Goal: Task Accomplishment & Management: Use online tool/utility

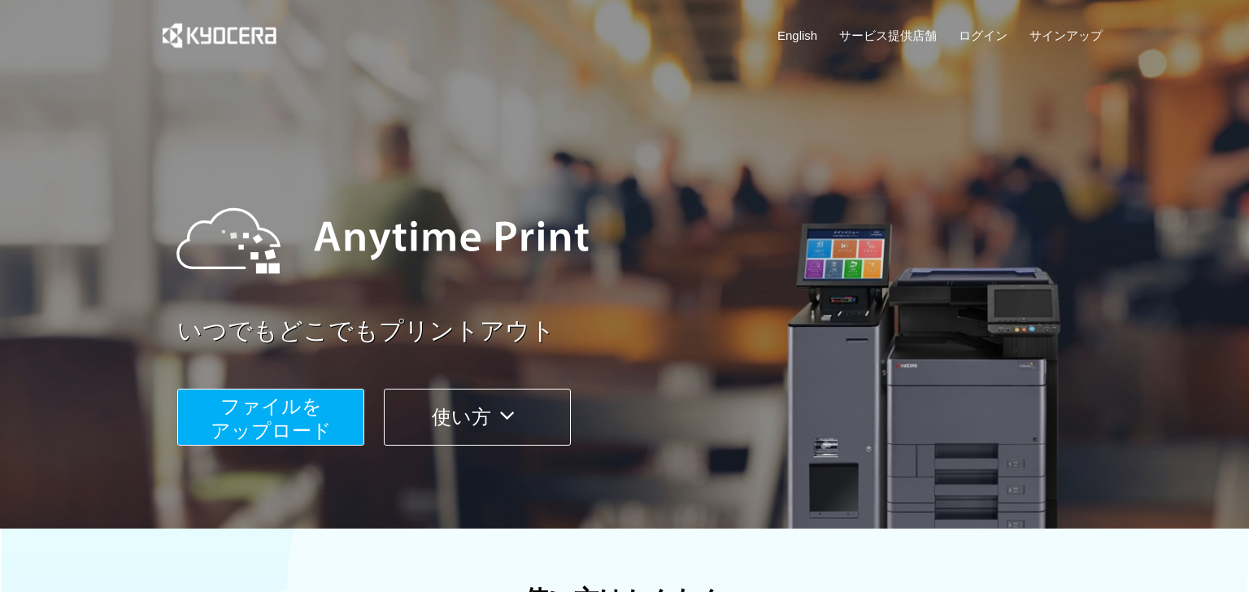
click at [237, 430] on span "ファイルを ​​アップロード" at bounding box center [271, 418] width 121 height 46
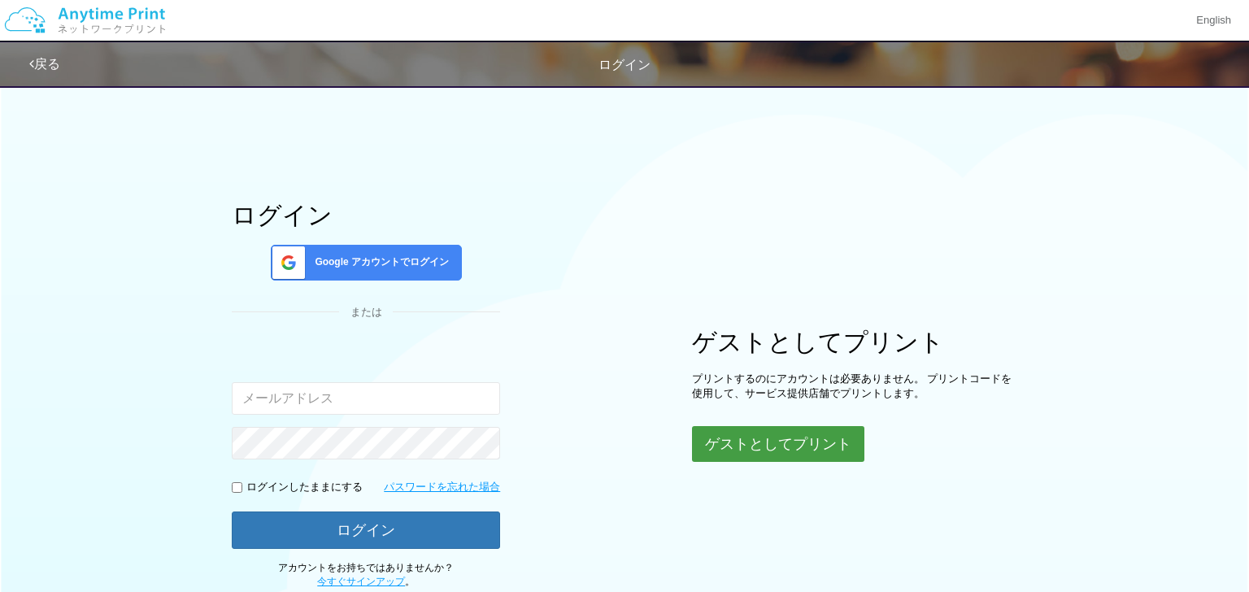
click at [745, 446] on button "ゲストとしてプリント" at bounding box center [778, 444] width 172 height 36
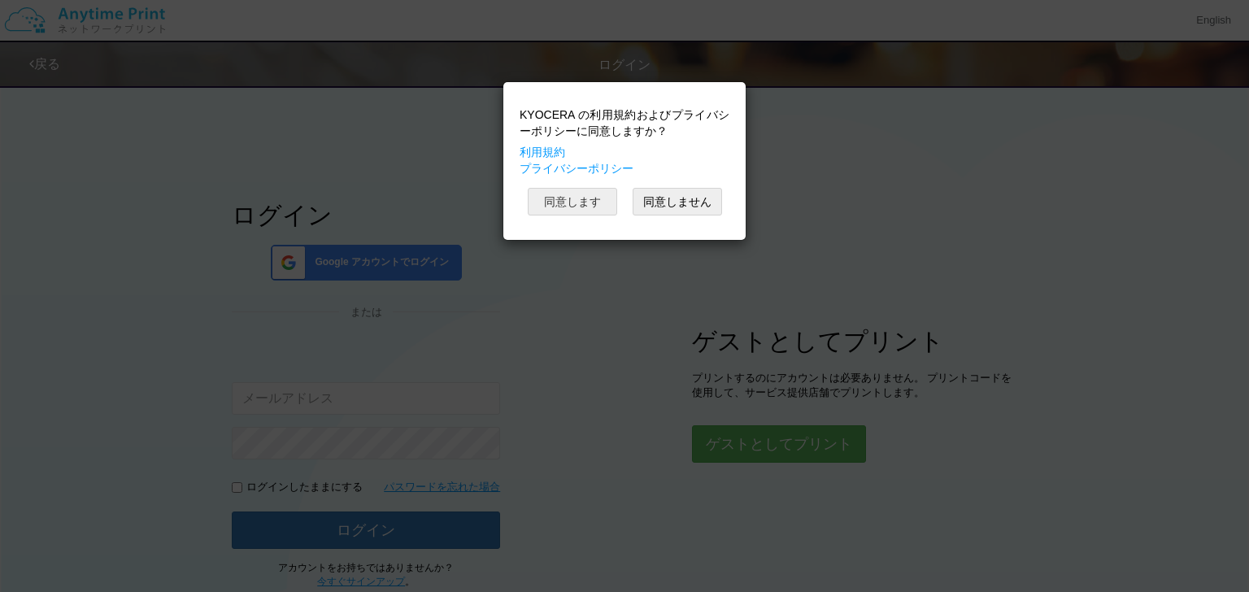
click at [556, 195] on button "同意します" at bounding box center [572, 202] width 89 height 28
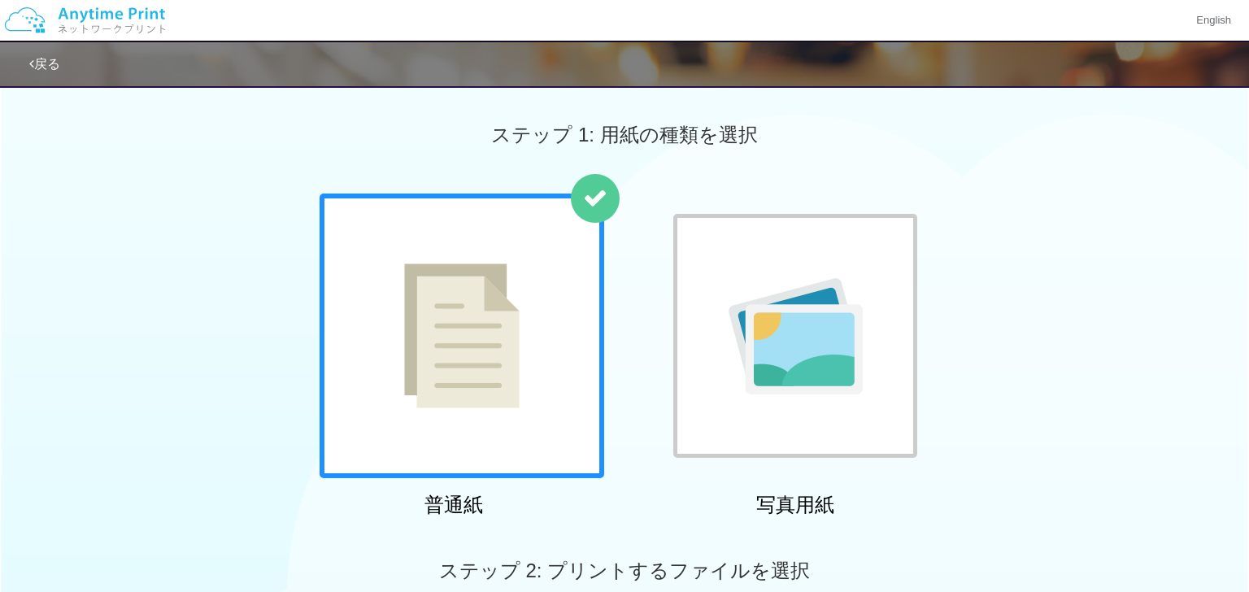
click at [436, 339] on img at bounding box center [461, 335] width 115 height 145
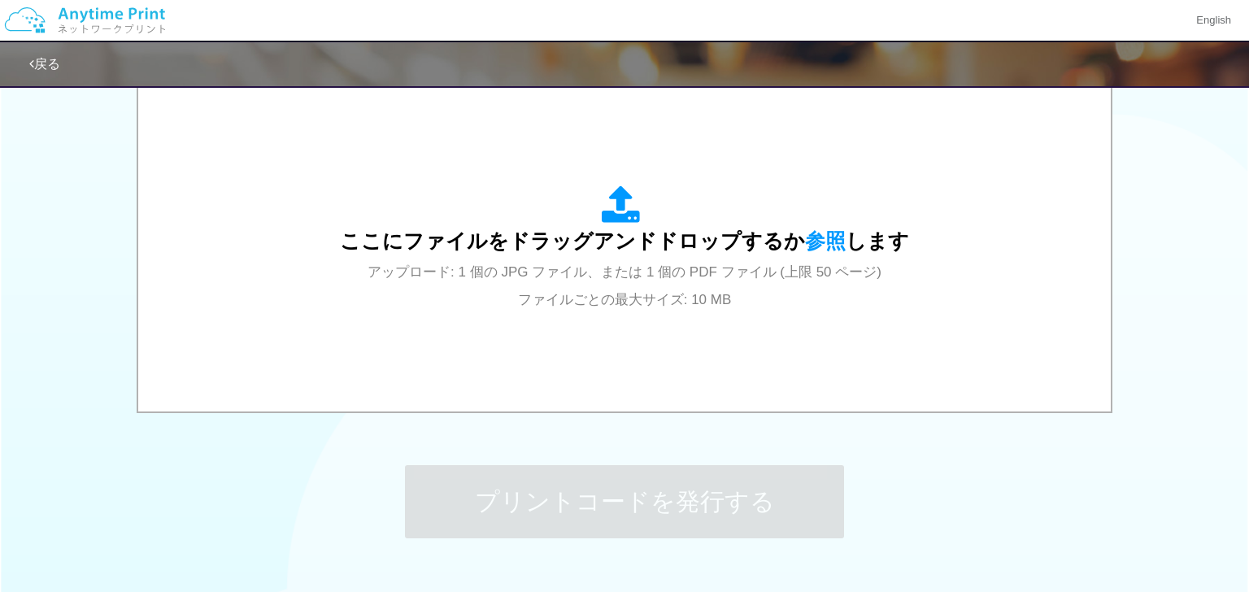
scroll to position [524, 0]
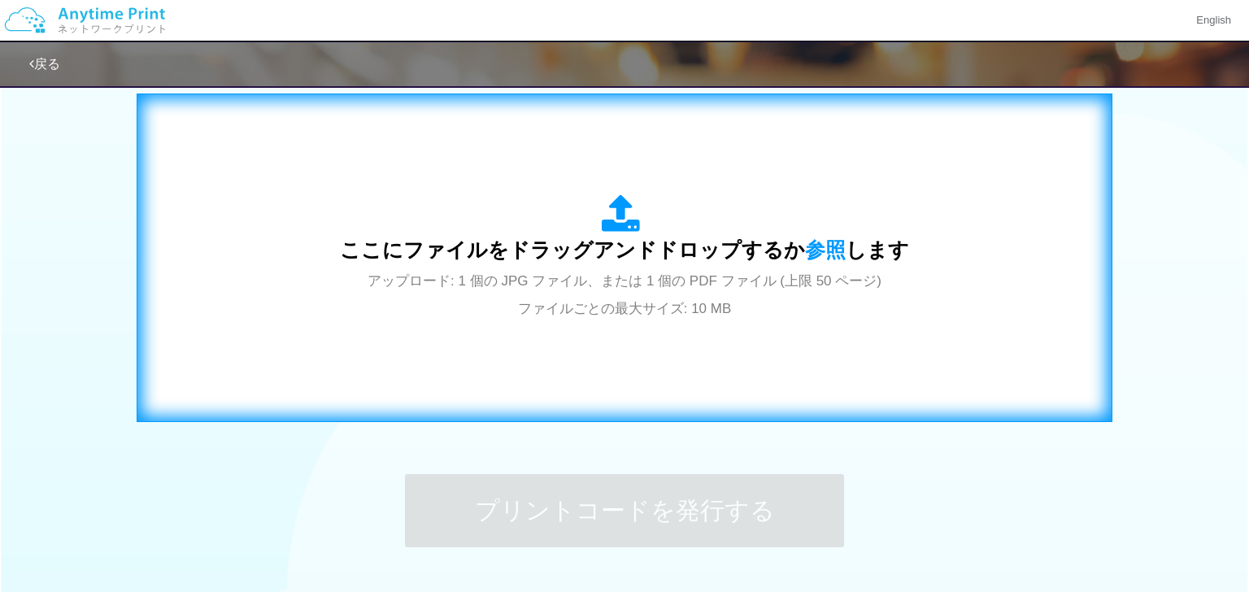
click at [613, 238] on span "ここにファイルをドラッグアンドドロップするか 参照 します" at bounding box center [624, 249] width 569 height 23
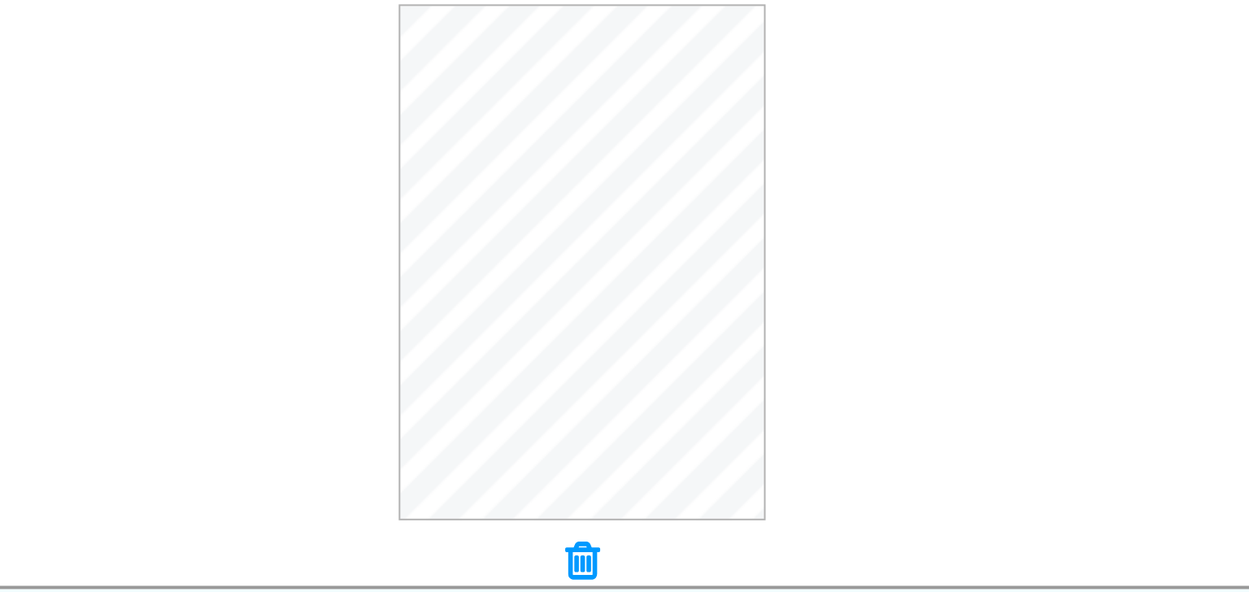
scroll to position [437, 0]
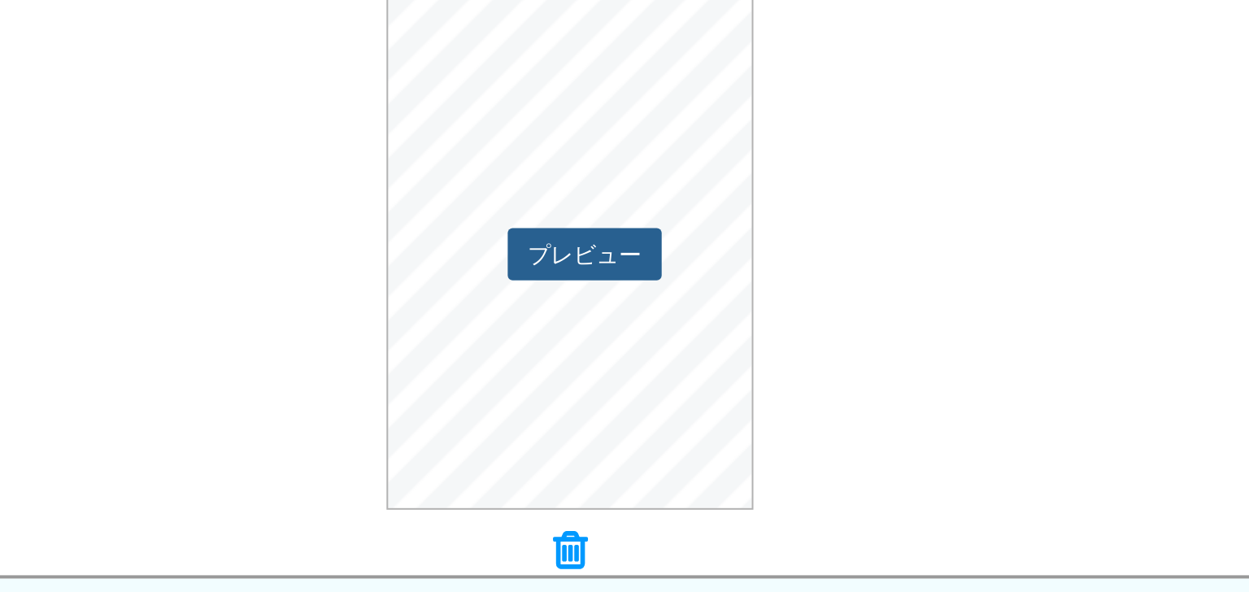
click at [611, 342] on button "プレビュー" at bounding box center [631, 341] width 76 height 26
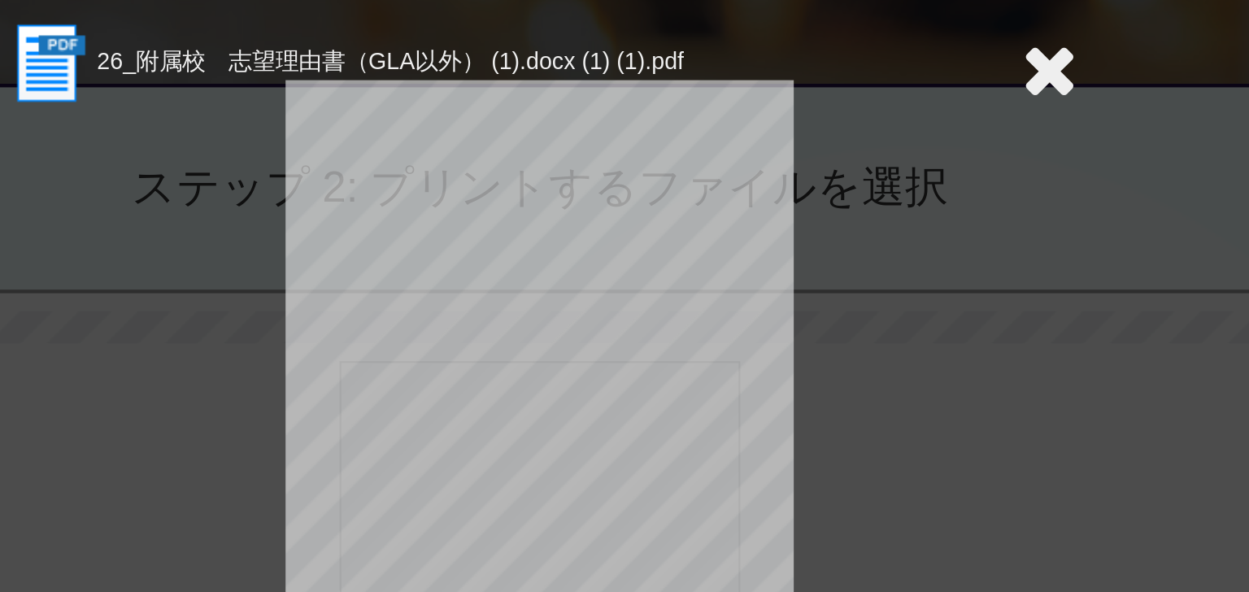
click at [843, 88] on icon at bounding box center [855, 79] width 25 height 33
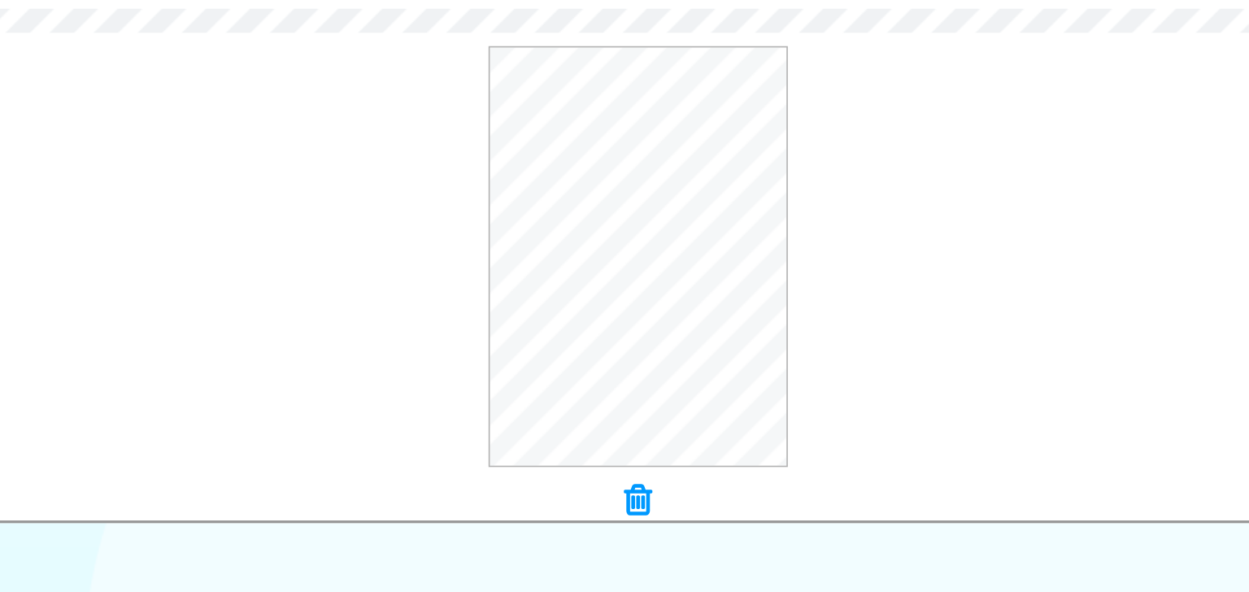
click at [625, 489] on icon at bounding box center [624, 488] width 16 height 21
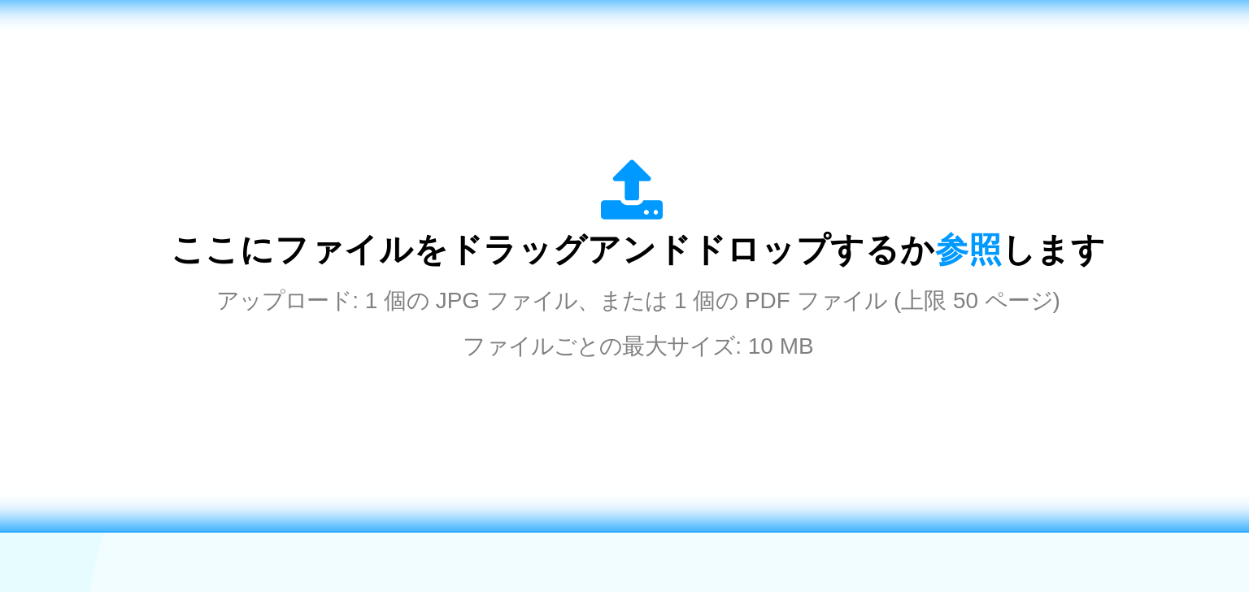
click at [702, 379] on div "ここにファイルをドラッグアンドドロップするか 参照 します アップロード: 1 個の JPG ファイル、または 1 個の PDF ファイル (上限 50 ペー…" at bounding box center [624, 343] width 569 height 127
click at [702, 359] on span "アップロード: 1 個の JPG ファイル、または 1 個の PDF ファイル (上限 50 ページ) ファイルごとの最大サイズ: 10 MB" at bounding box center [624, 380] width 514 height 43
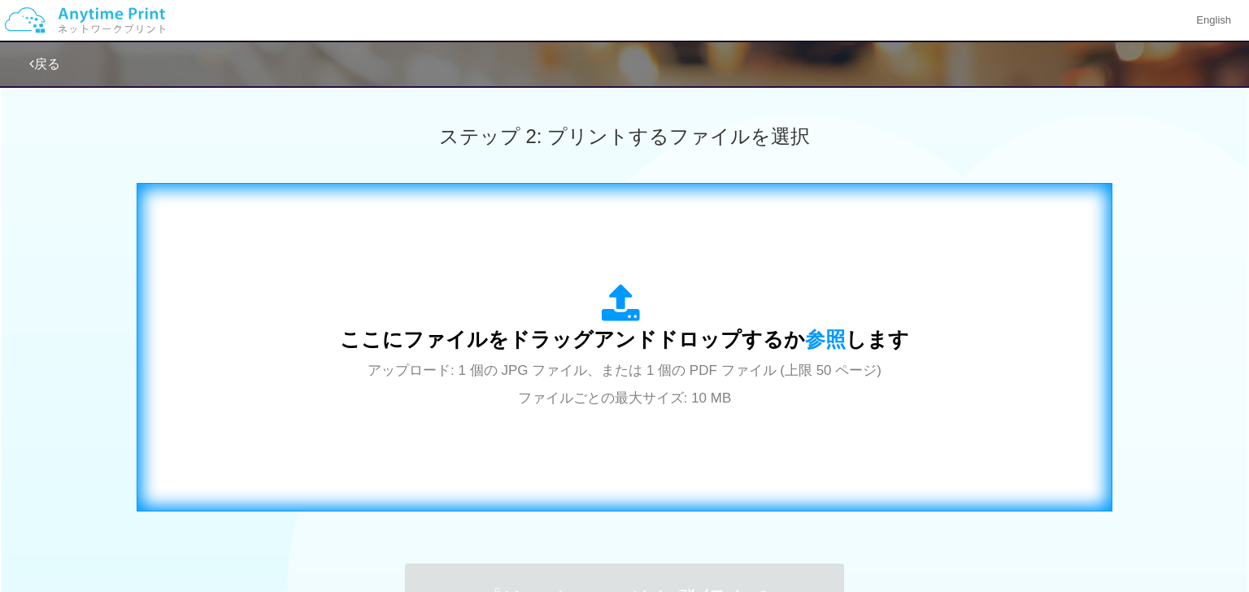
scroll to position [428, 0]
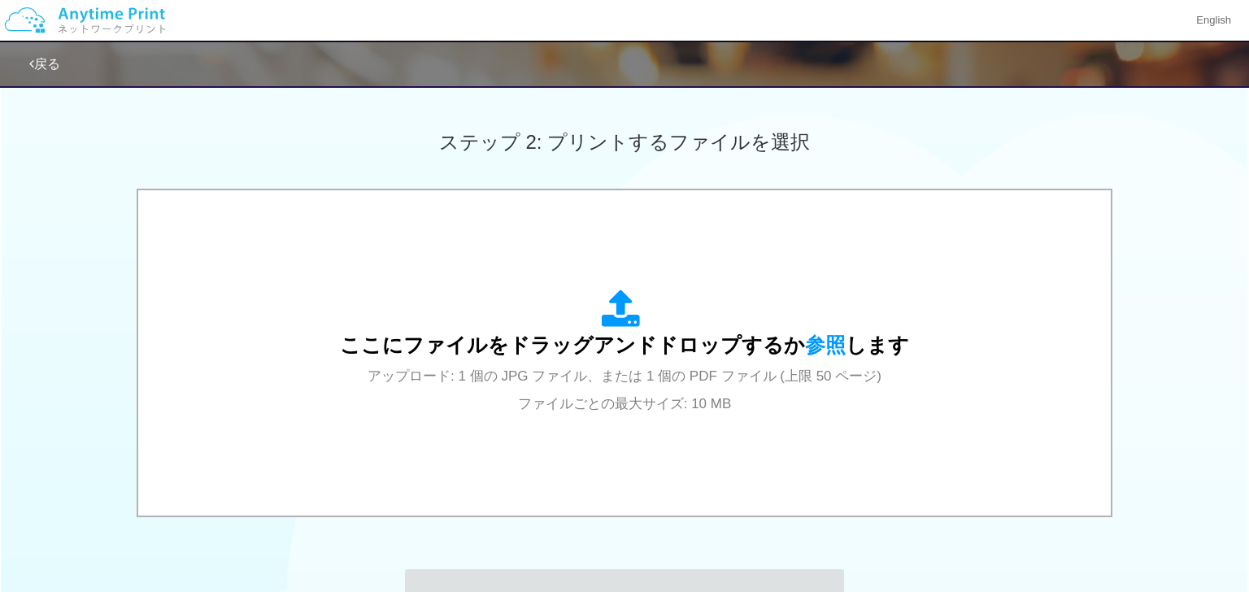
click at [1189, 311] on div "ここにファイルをドラッグアンドドロップするか 参照 します アップロード: 1 個の JPG ファイル、または 1 個の PDF ファイル (上限 50 ペー…" at bounding box center [624, 355] width 1249 height 332
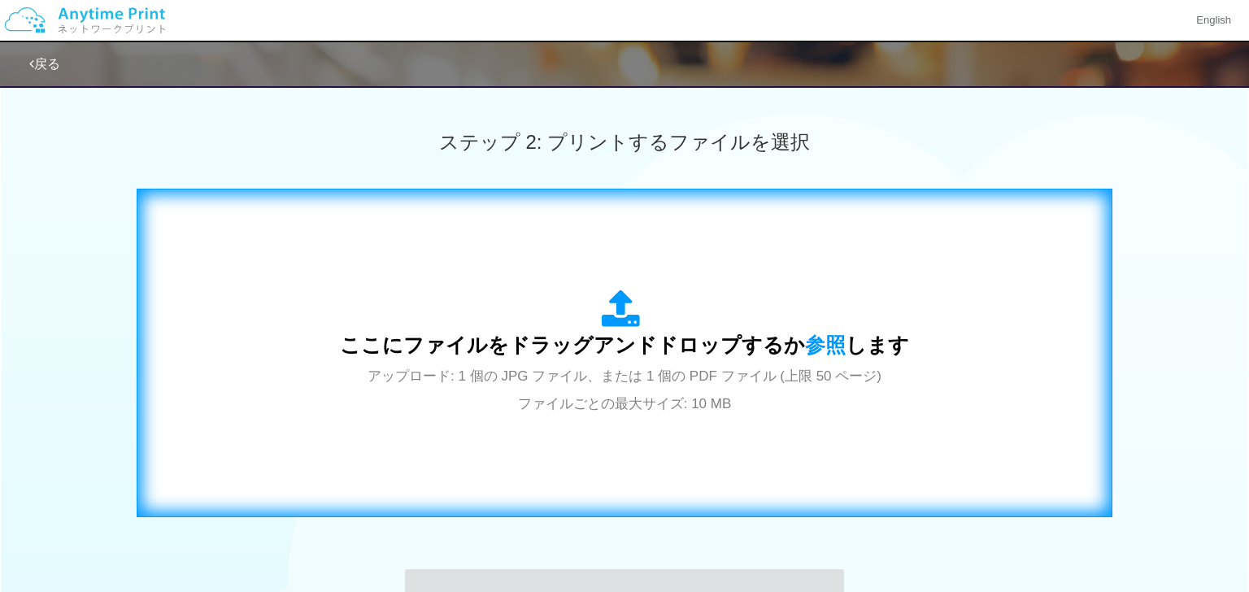
click at [615, 311] on icon at bounding box center [625, 309] width 46 height 41
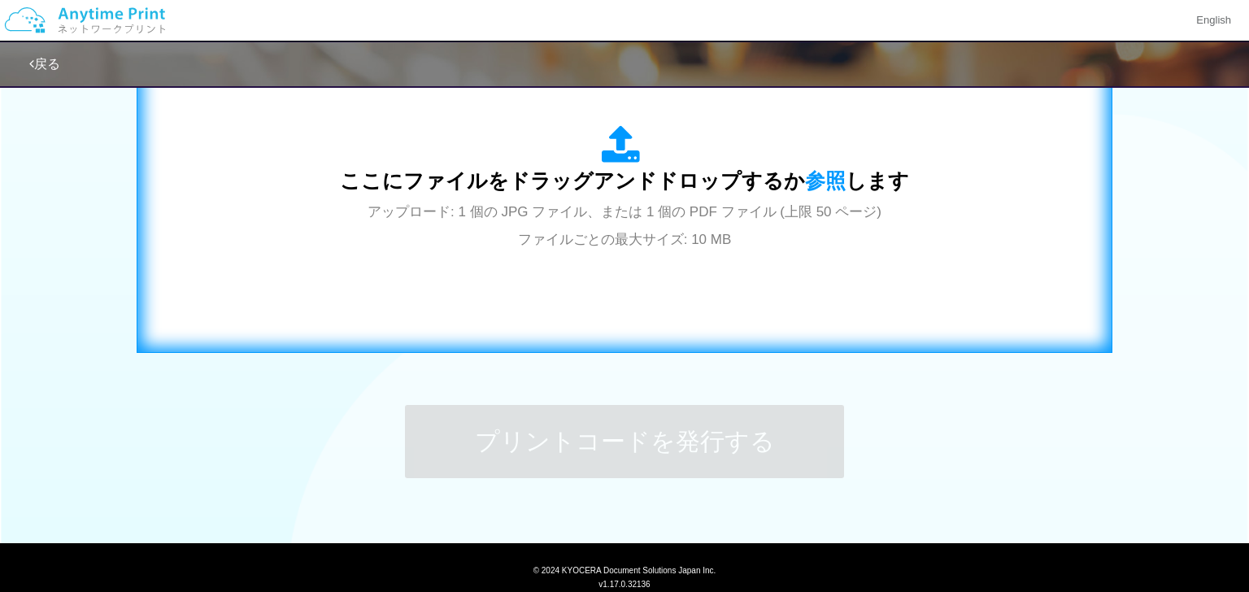
scroll to position [593, 0]
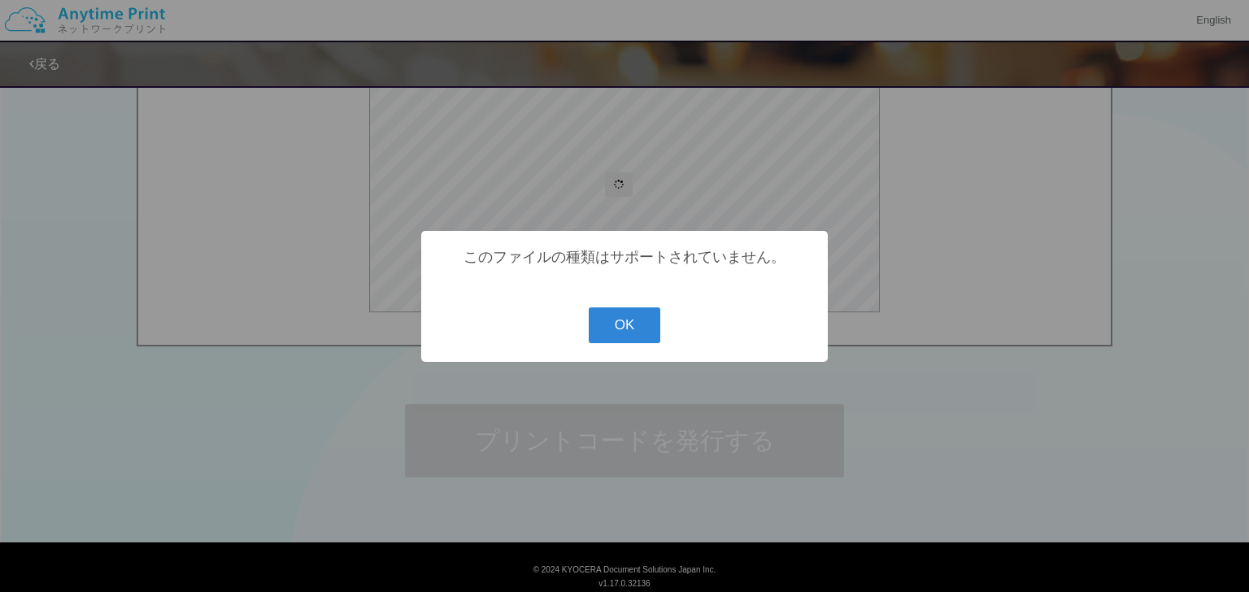
click at [633, 331] on button "OK" at bounding box center [625, 325] width 72 height 36
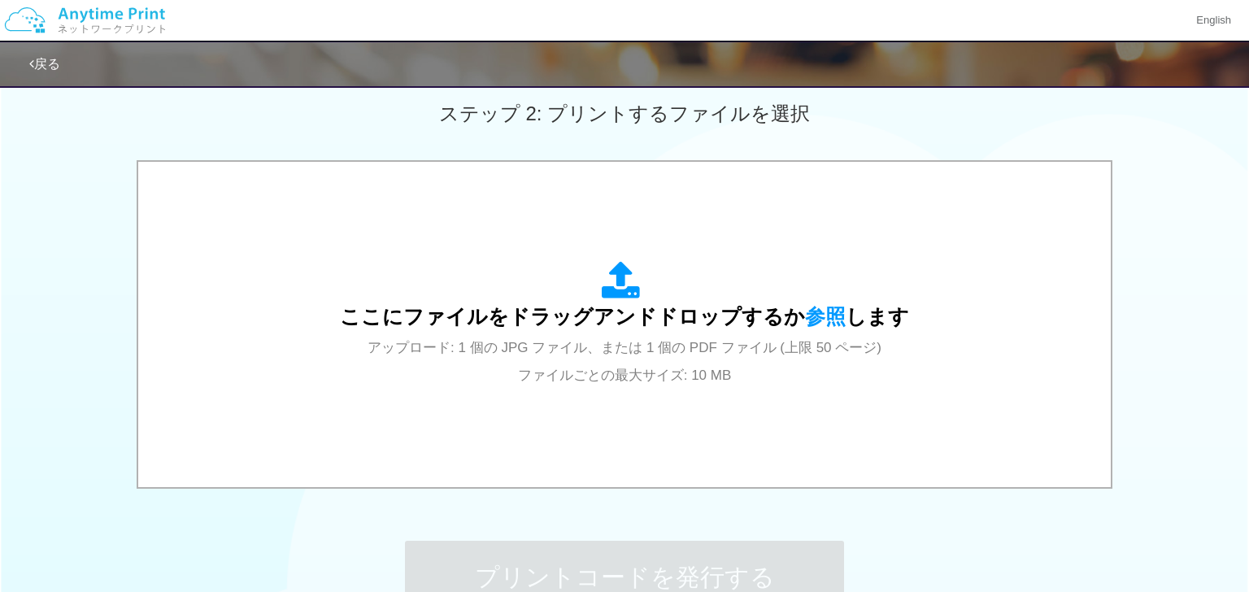
scroll to position [454, 0]
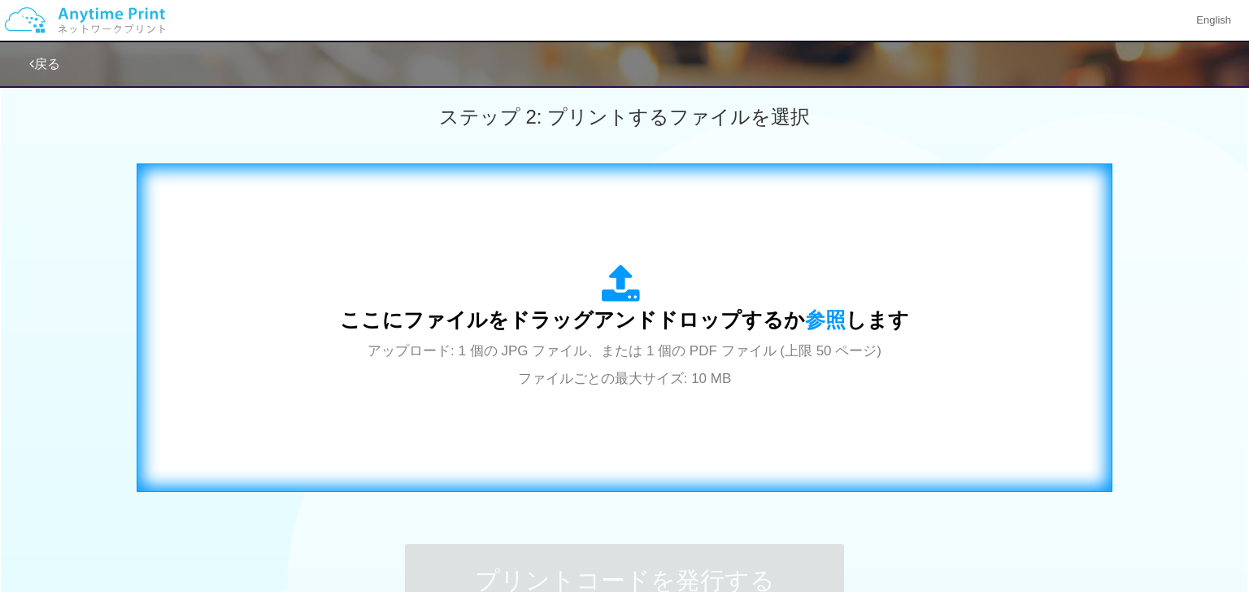
click at [623, 285] on icon at bounding box center [625, 284] width 46 height 41
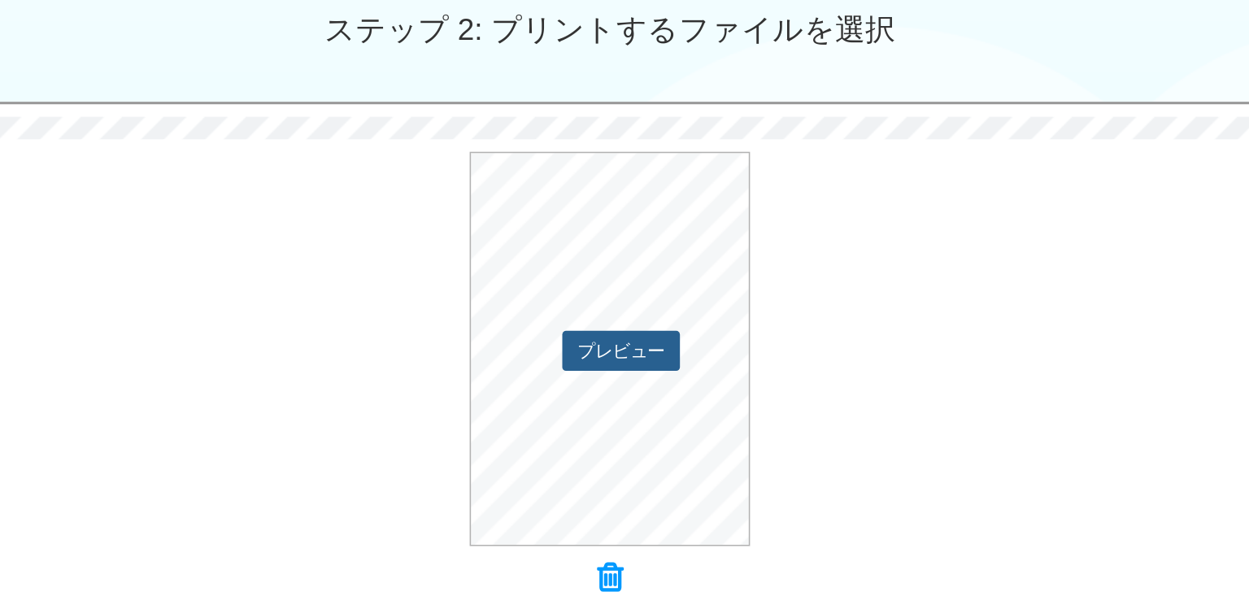
click at [631, 319] on button "プレビュー" at bounding box center [631, 325] width 76 height 26
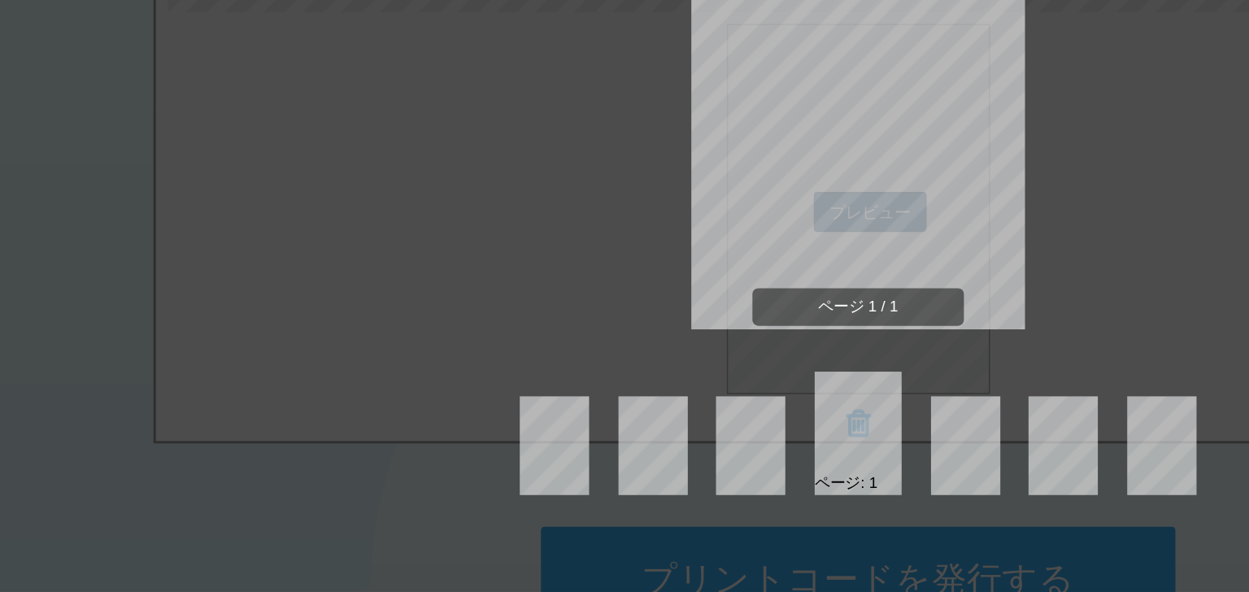
scroll to position [451, 0]
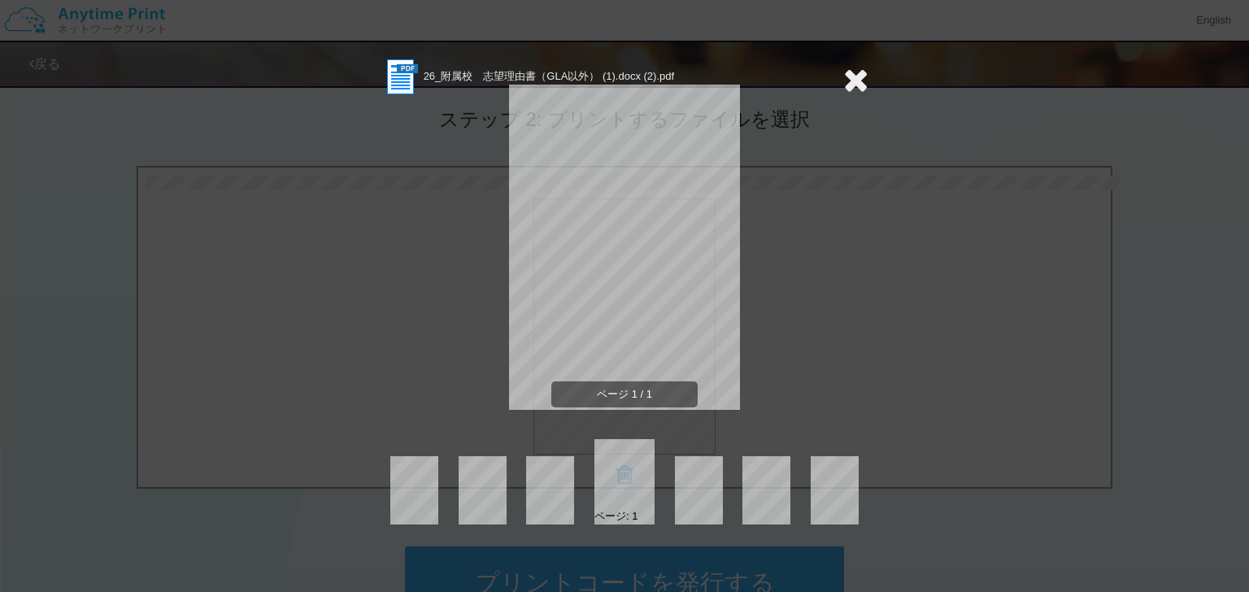
click at [854, 73] on icon at bounding box center [855, 79] width 25 height 33
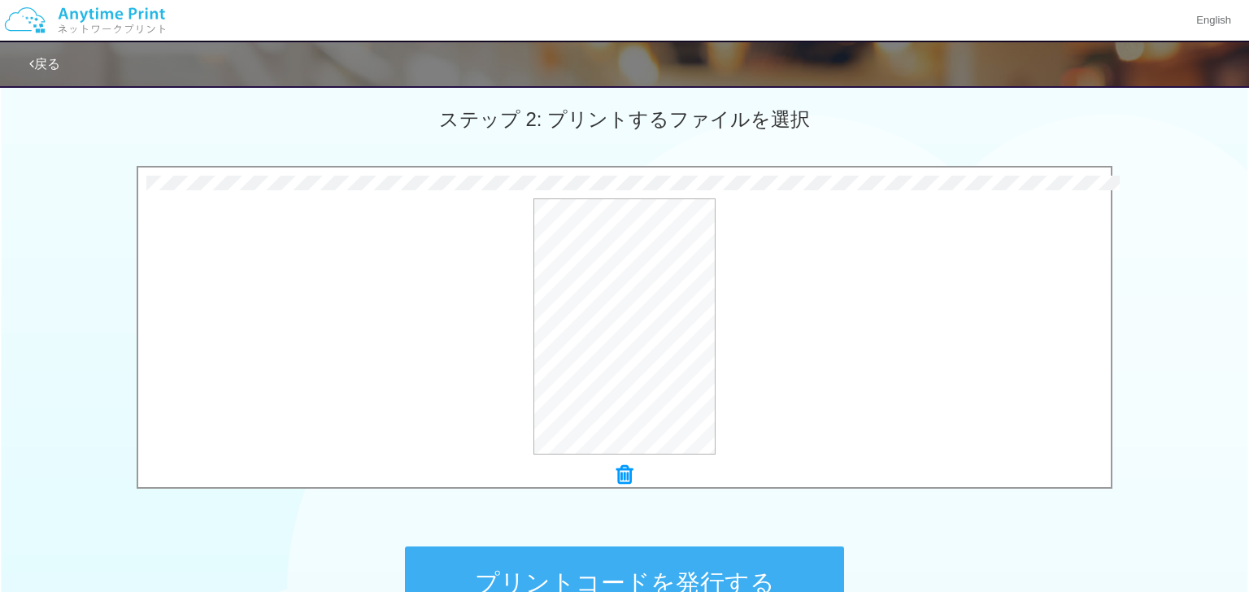
click at [624, 484] on icon at bounding box center [624, 474] width 16 height 21
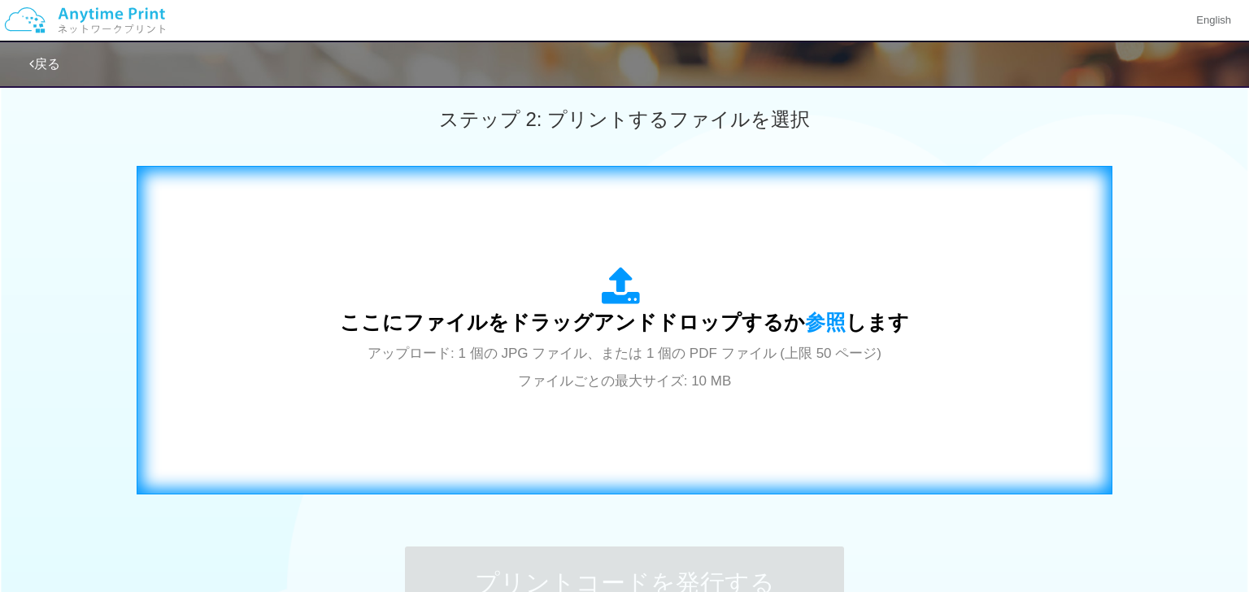
click at [634, 305] on icon at bounding box center [625, 287] width 46 height 41
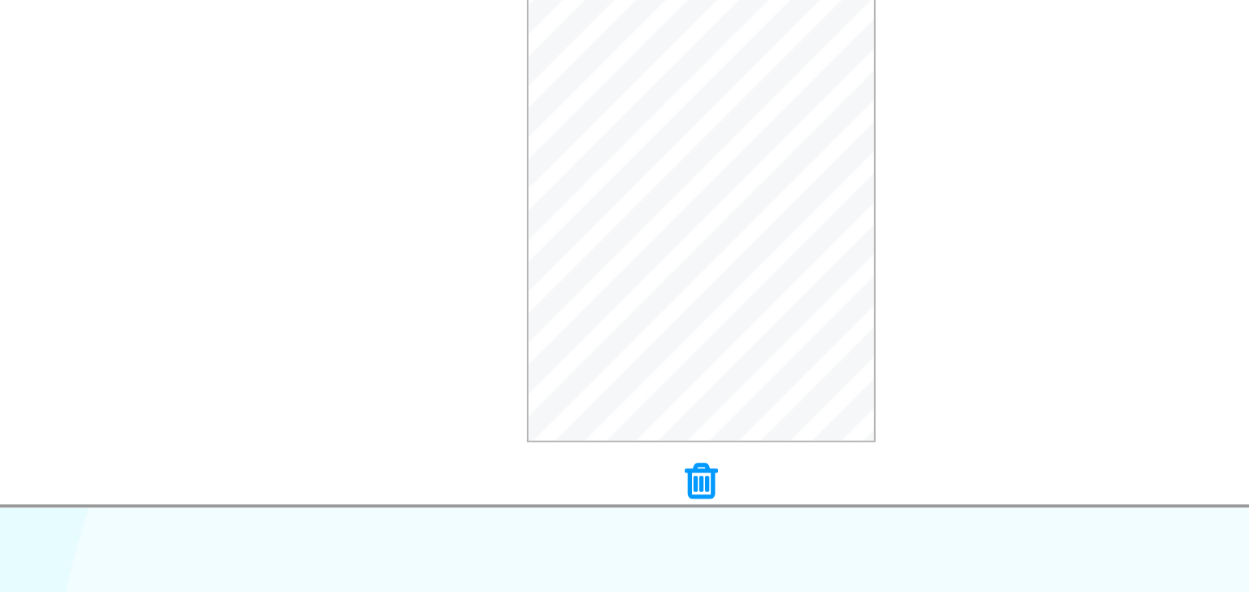
scroll to position [450, 0]
click at [624, 472] on icon at bounding box center [624, 476] width 16 height 21
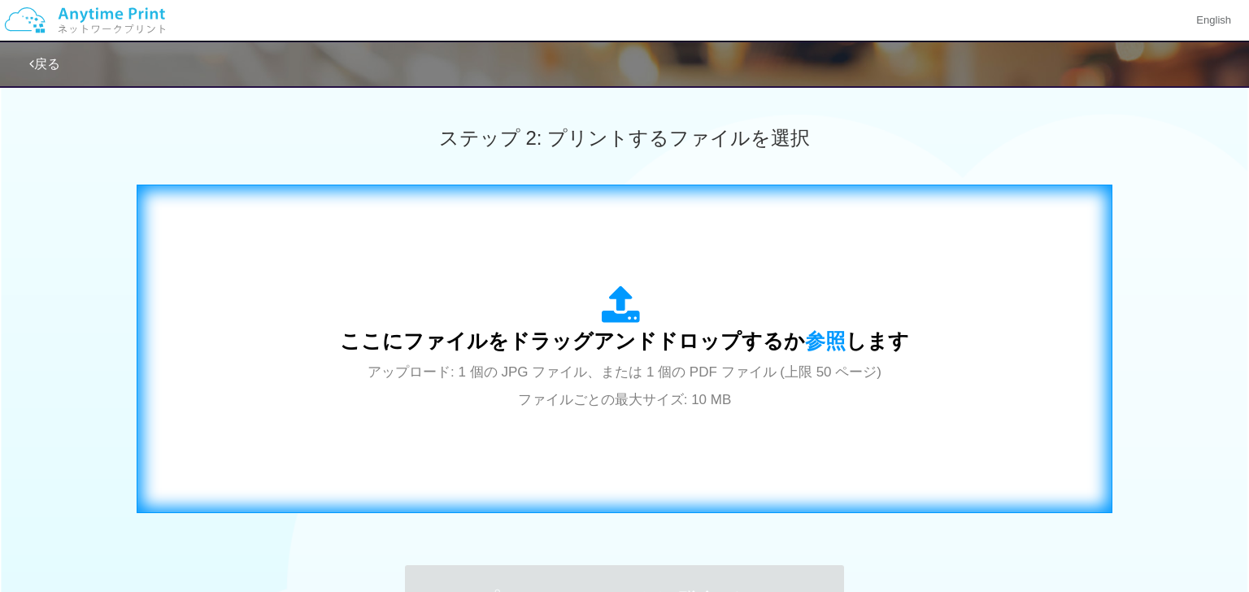
scroll to position [433, 0]
click at [615, 299] on icon at bounding box center [625, 305] width 46 height 41
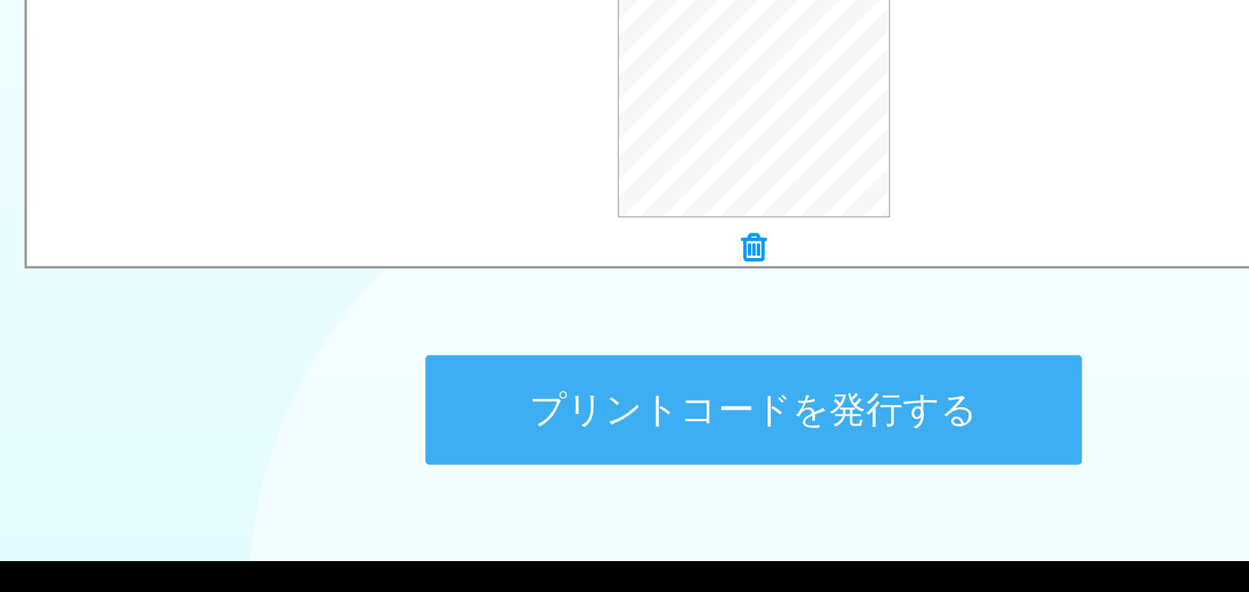
scroll to position [565, 0]
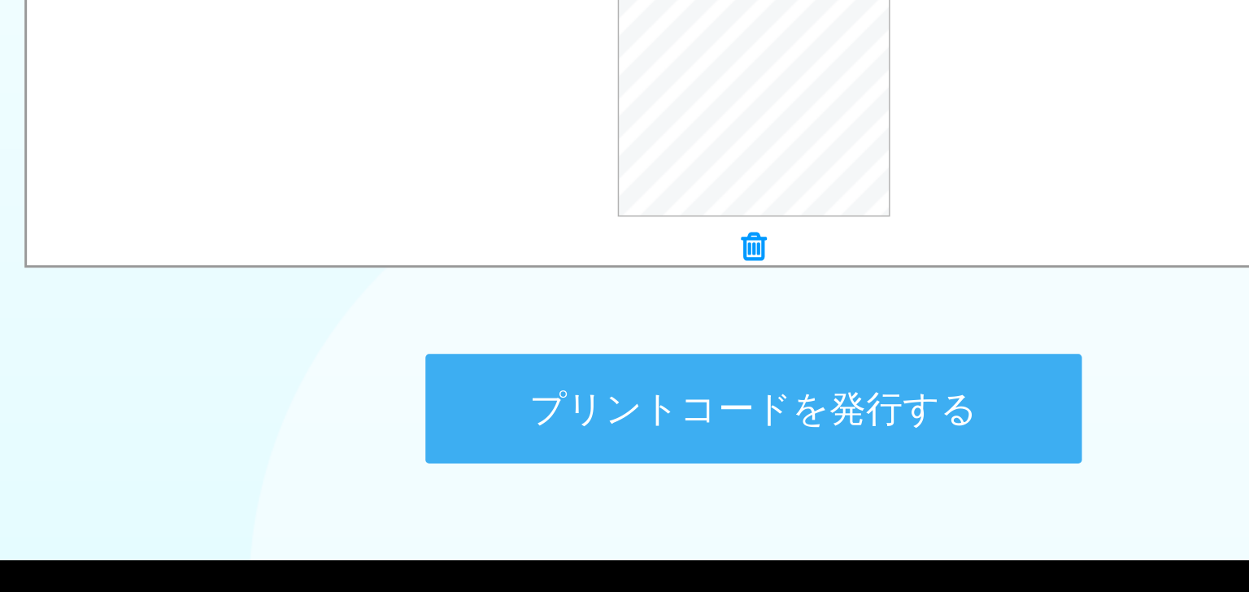
click at [680, 468] on button "プリントコードを発行する" at bounding box center [624, 469] width 439 height 73
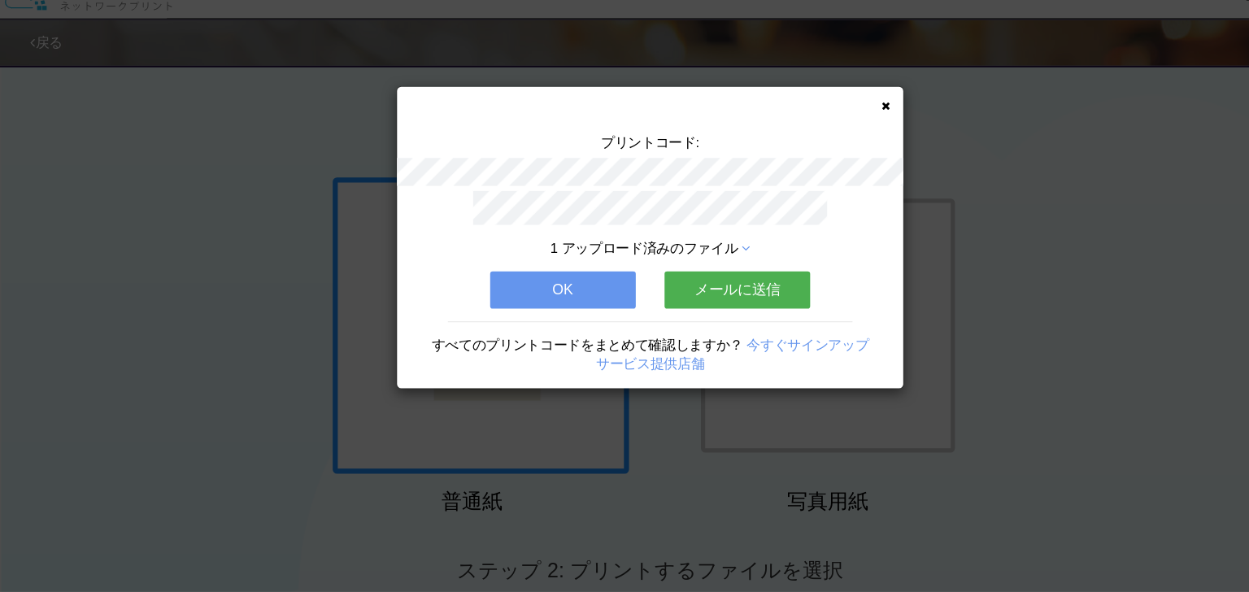
scroll to position [0, 0]
